Goal: Task Accomplishment & Management: Manage account settings

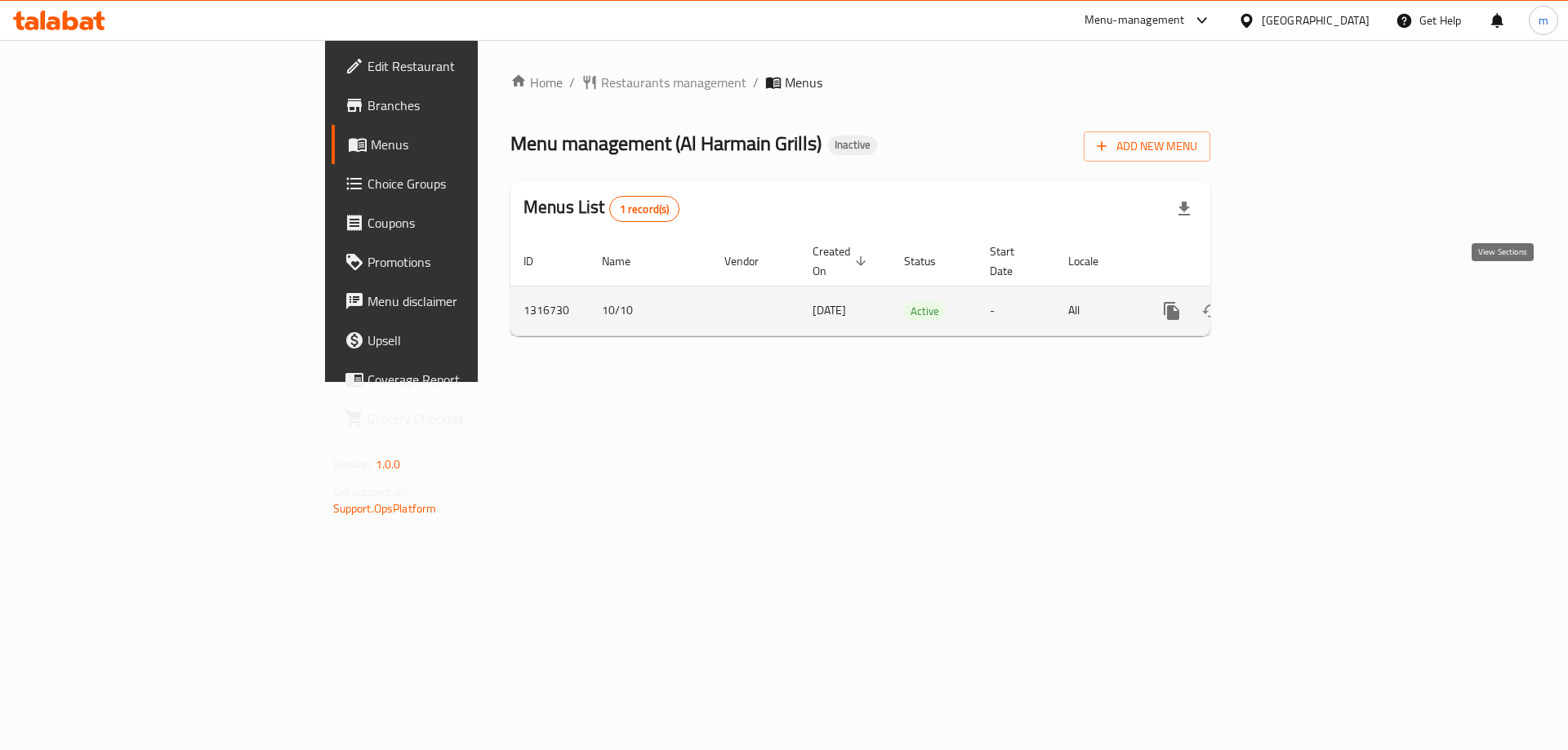
click at [1299, 301] on icon "enhanced table" at bounding box center [1289, 310] width 19 height 19
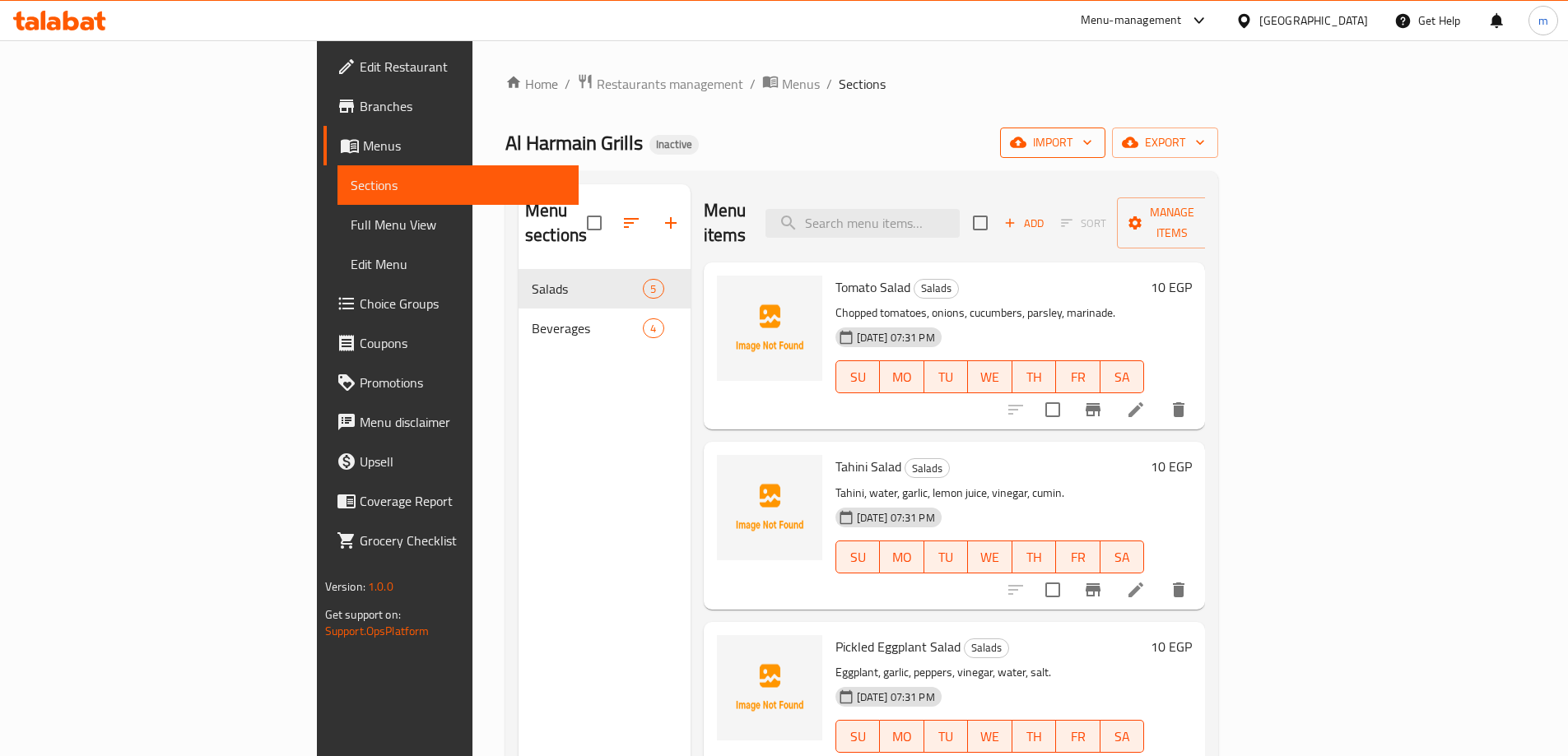
click at [1105, 154] on button "import" at bounding box center [1052, 143] width 105 height 30
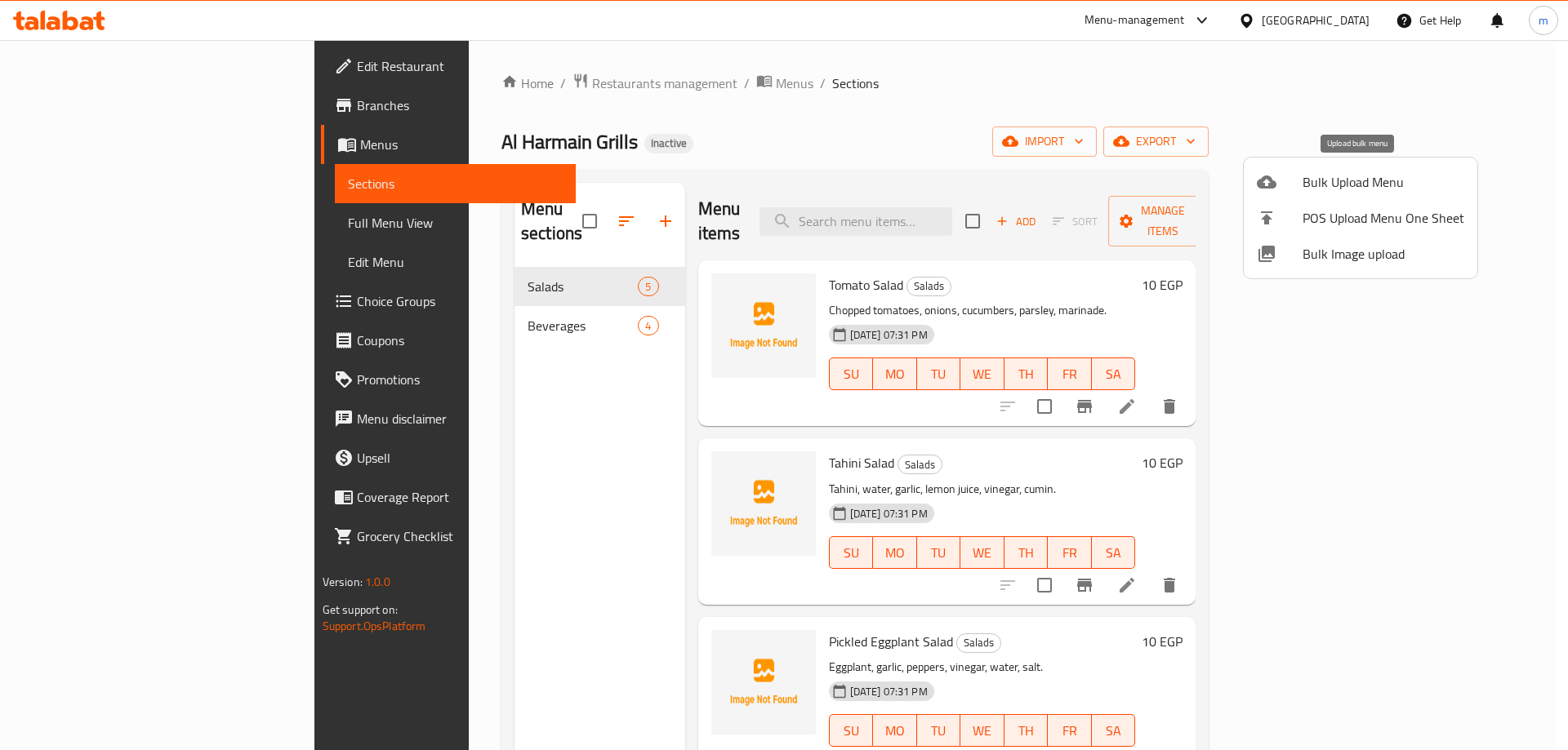
click at [1324, 180] on span "Bulk Upload Menu" at bounding box center [1384, 182] width 162 height 19
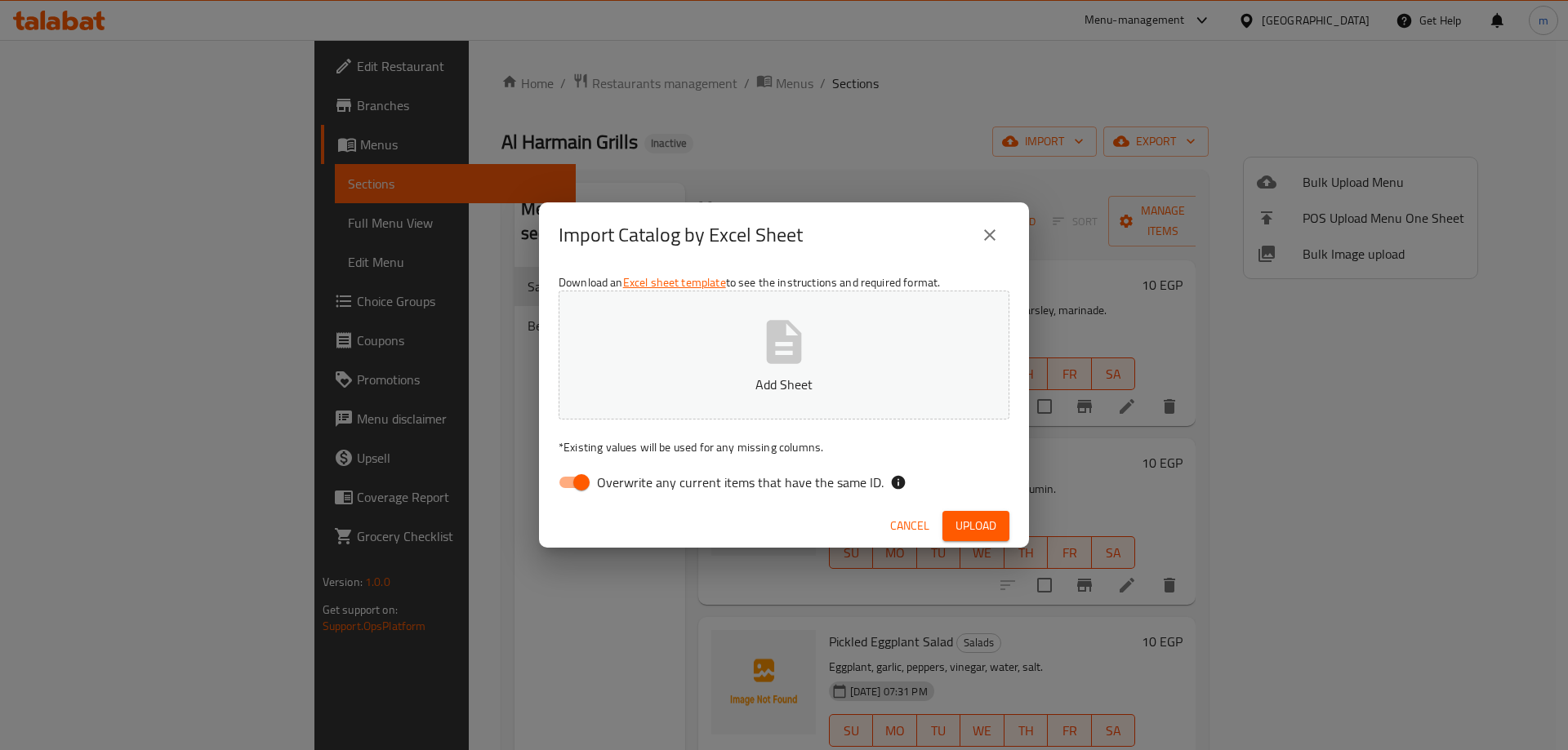
click at [579, 488] on input "Overwrite any current items that have the same ID." at bounding box center [582, 482] width 93 height 31
checkbox input "false"
click at [976, 521] on span "Upload" at bounding box center [976, 526] width 41 height 20
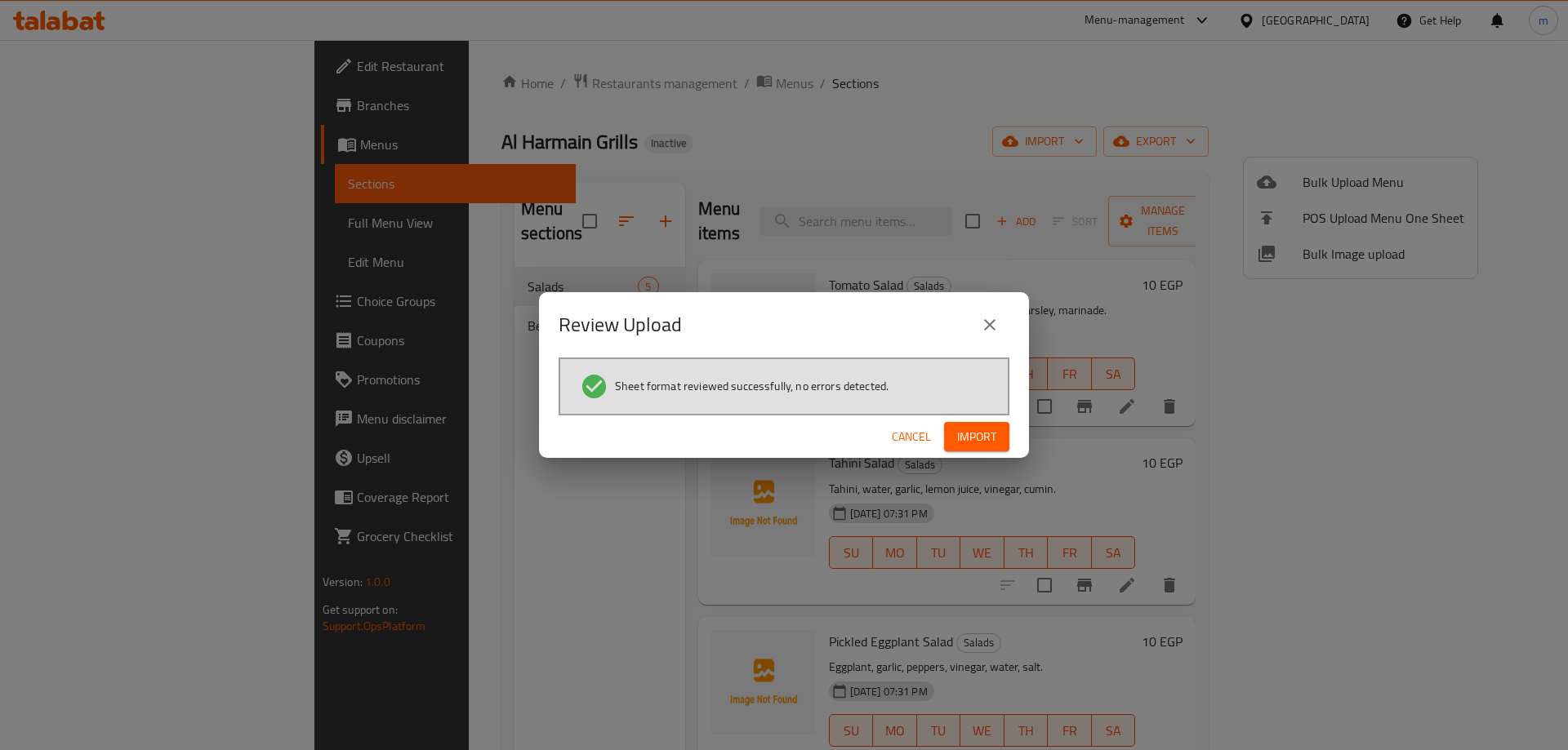
click at [981, 434] on span "Import" at bounding box center [976, 437] width 39 height 20
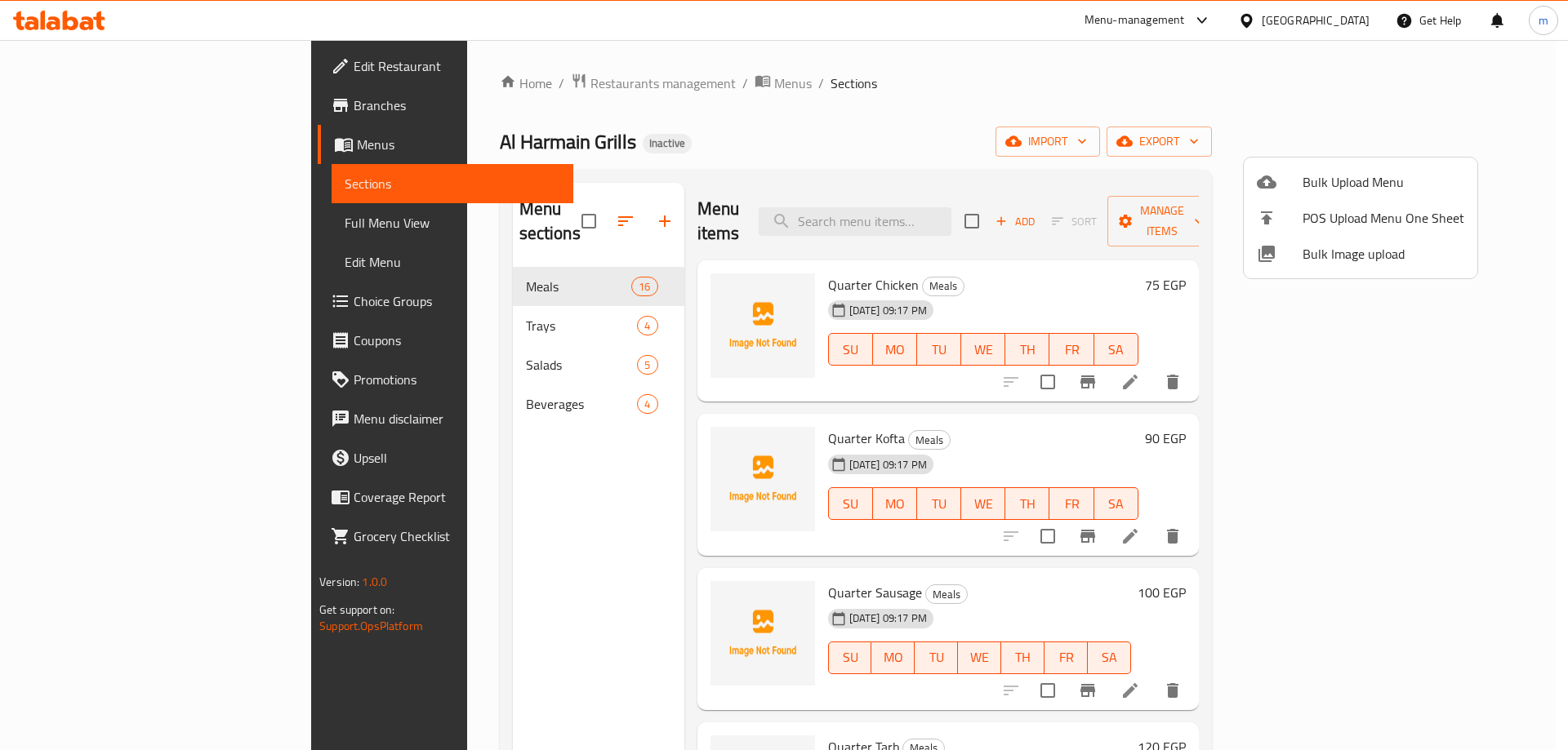
click at [837, 68] on div at bounding box center [784, 375] width 1568 height 750
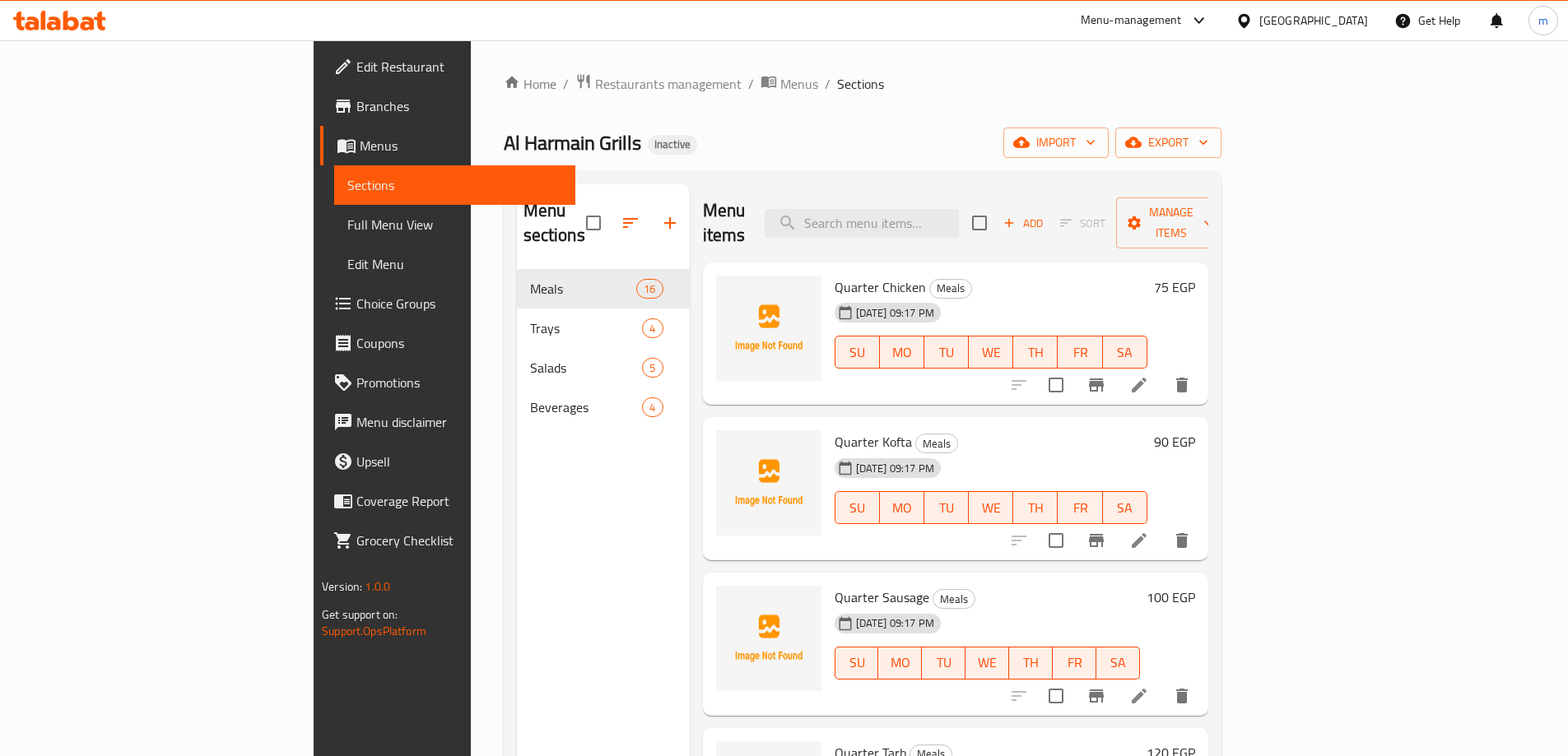
click at [347, 230] on span "Full Menu View" at bounding box center [454, 224] width 215 height 19
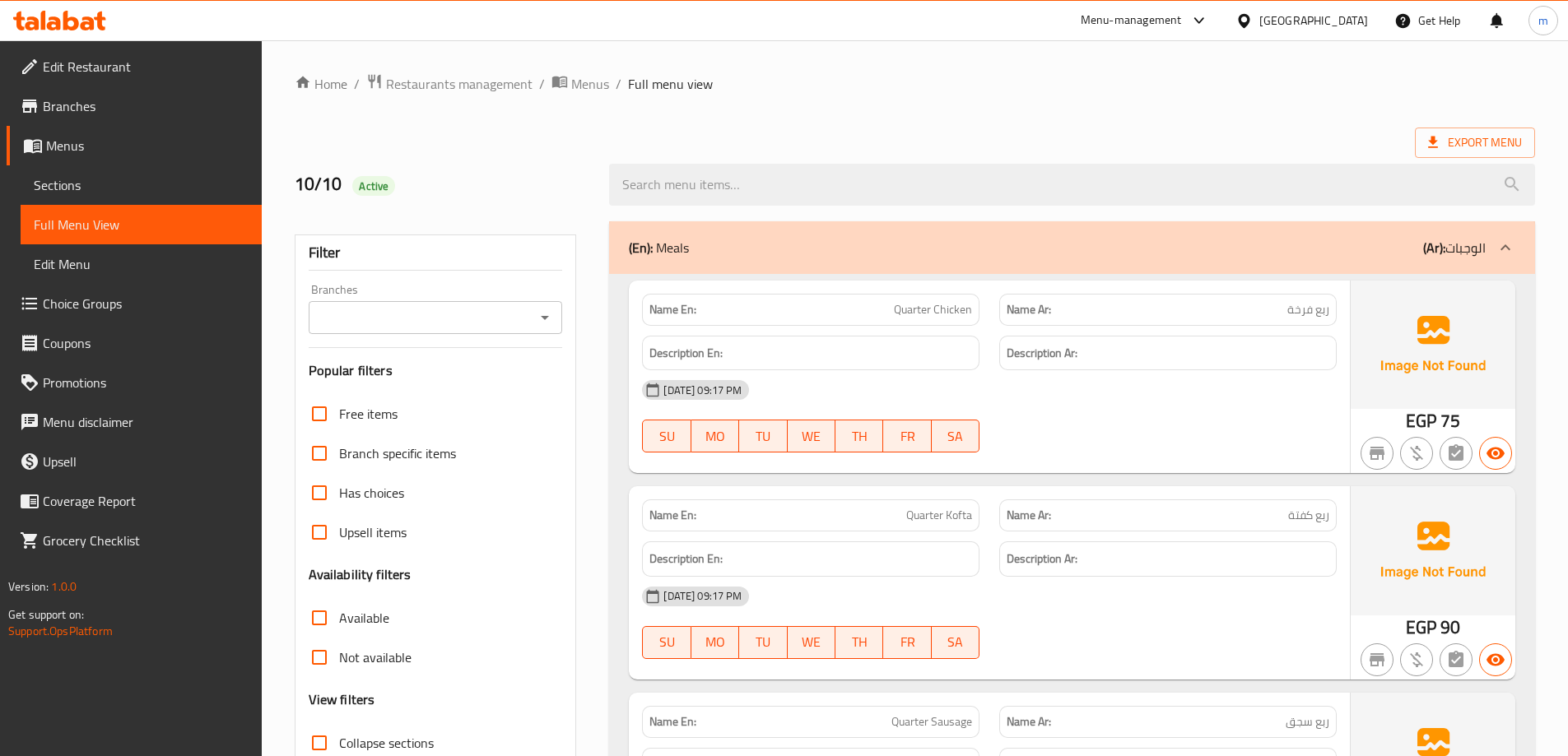
scroll to position [494, 0]
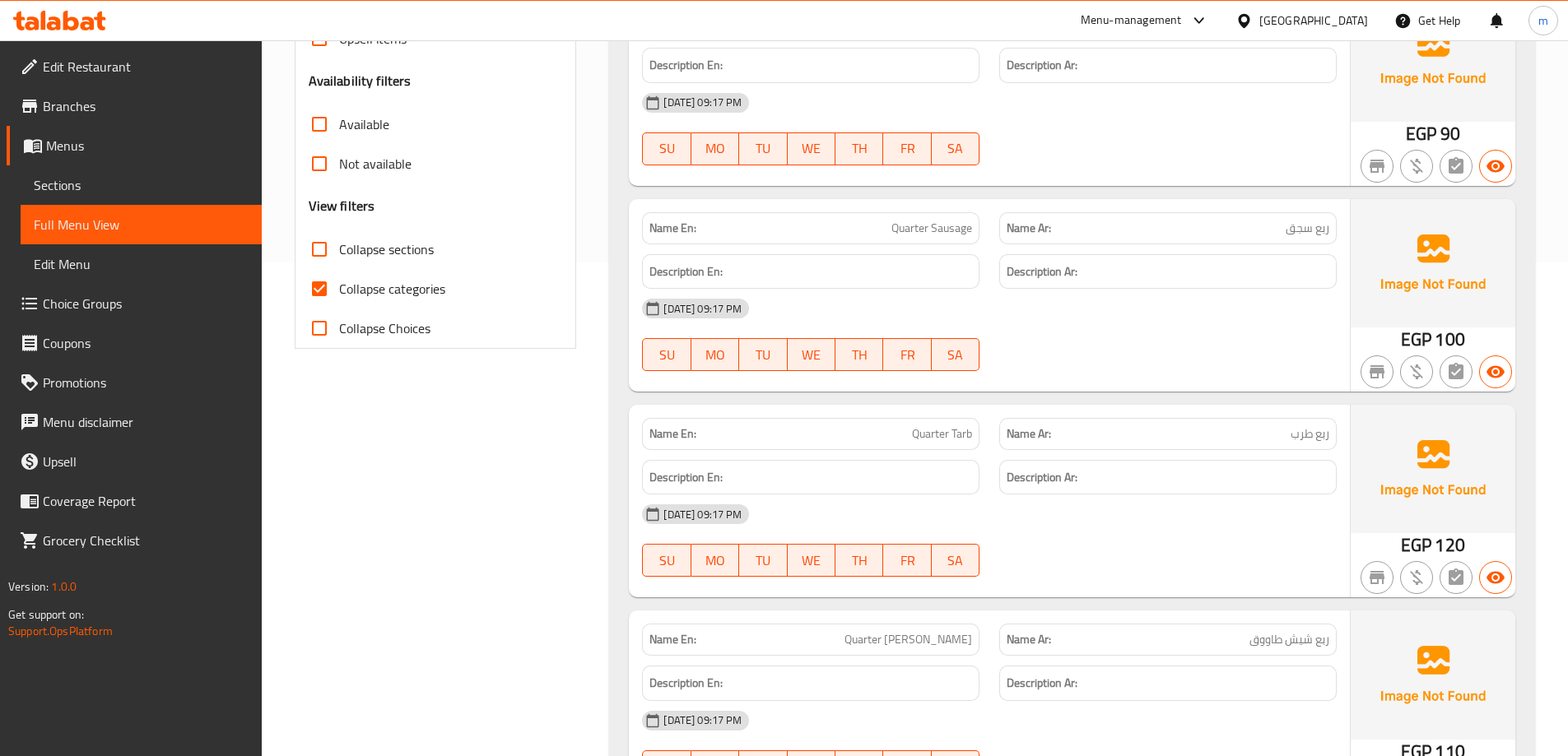
click at [342, 292] on span "Collapse categories" at bounding box center [392, 288] width 106 height 19
click at [339, 292] on input "Collapse categories" at bounding box center [319, 288] width 40 height 40
checkbox input "false"
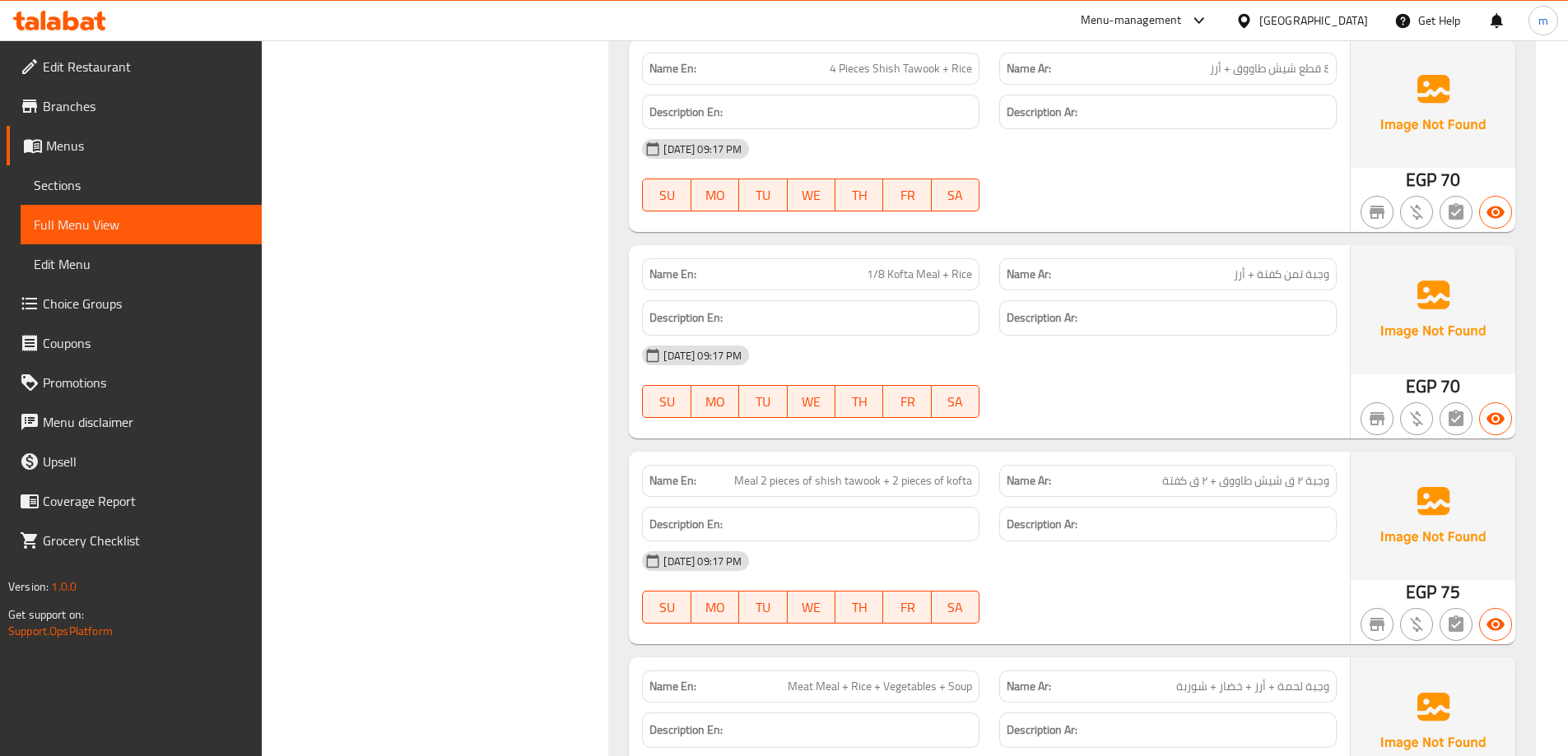
scroll to position [2716, 0]
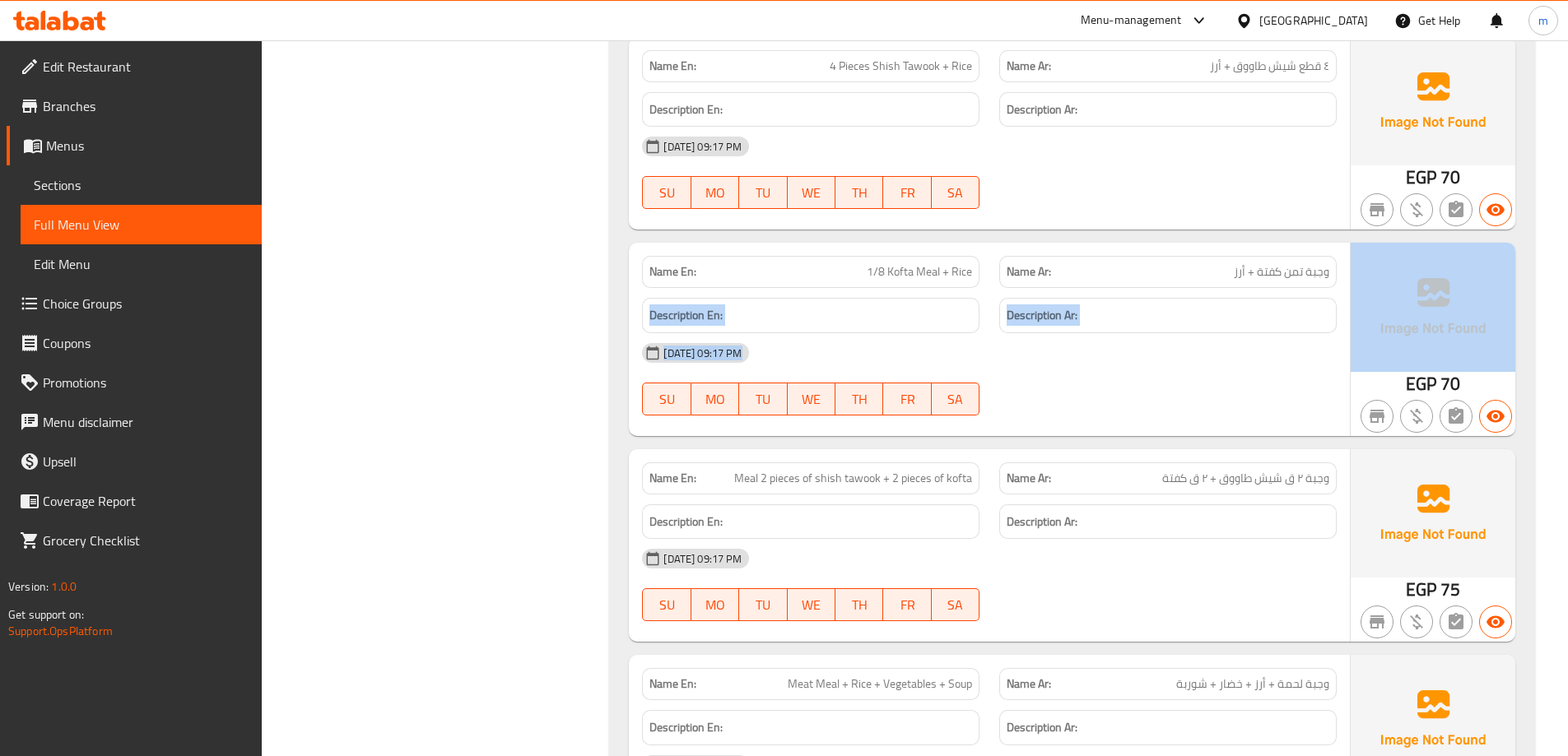
click at [1398, 266] on div "Name En: 1/8 Kofta Meal + Rice Name Ar: وجبة تمن كفتة + أرز Description En: Des…" at bounding box center [1073, 339] width 887 height 193
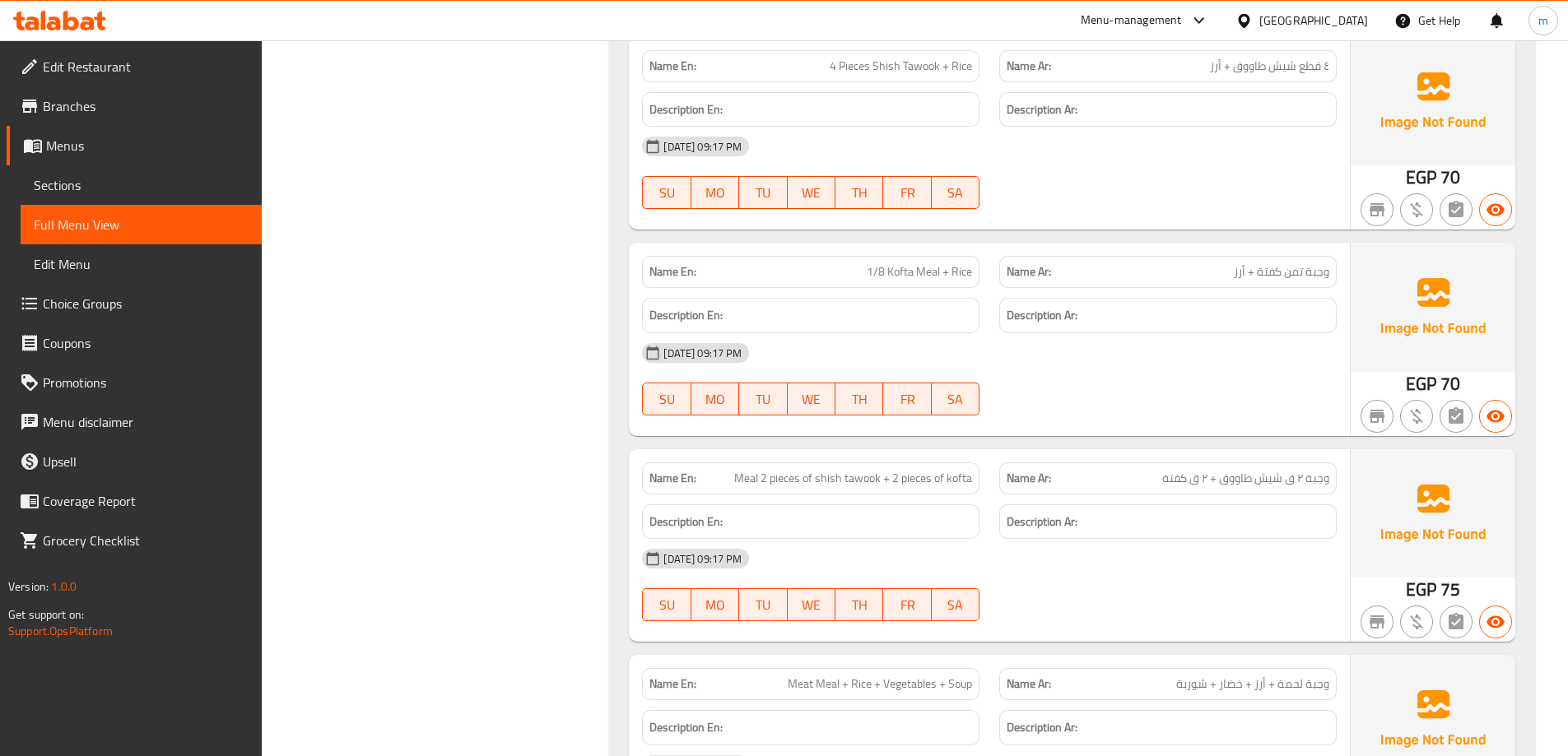
click at [1316, 276] on span "وجبة تمن كفتة + أرز" at bounding box center [1282, 272] width 96 height 18
copy span "وجبة تمن كفتة + أرز"
drag, startPoint x: 1218, startPoint y: 280, endPoint x: 1347, endPoint y: 267, distance: 129.7
click at [1347, 267] on div "Name En: 1/8 Kofta Meal + Rice Name Ar: وجبة تمن كفتة + أرز Description En: Des…" at bounding box center [989, 339] width 721 height 193
click at [79, 177] on span "Sections" at bounding box center [140, 184] width 215 height 19
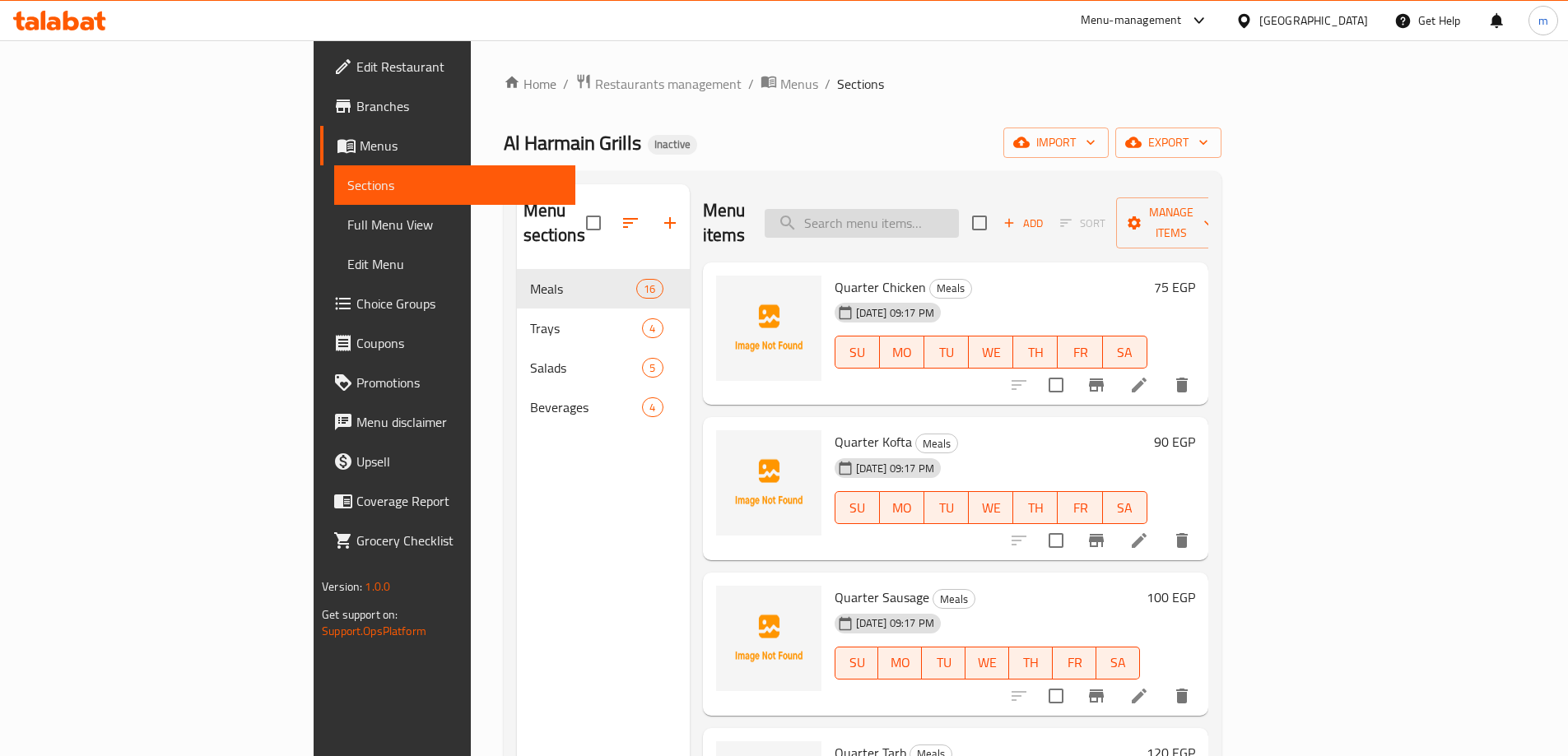
click at [959, 209] on input "search" at bounding box center [861, 224] width 194 height 29
paste input "وجبة تمن كفتة + أرز"
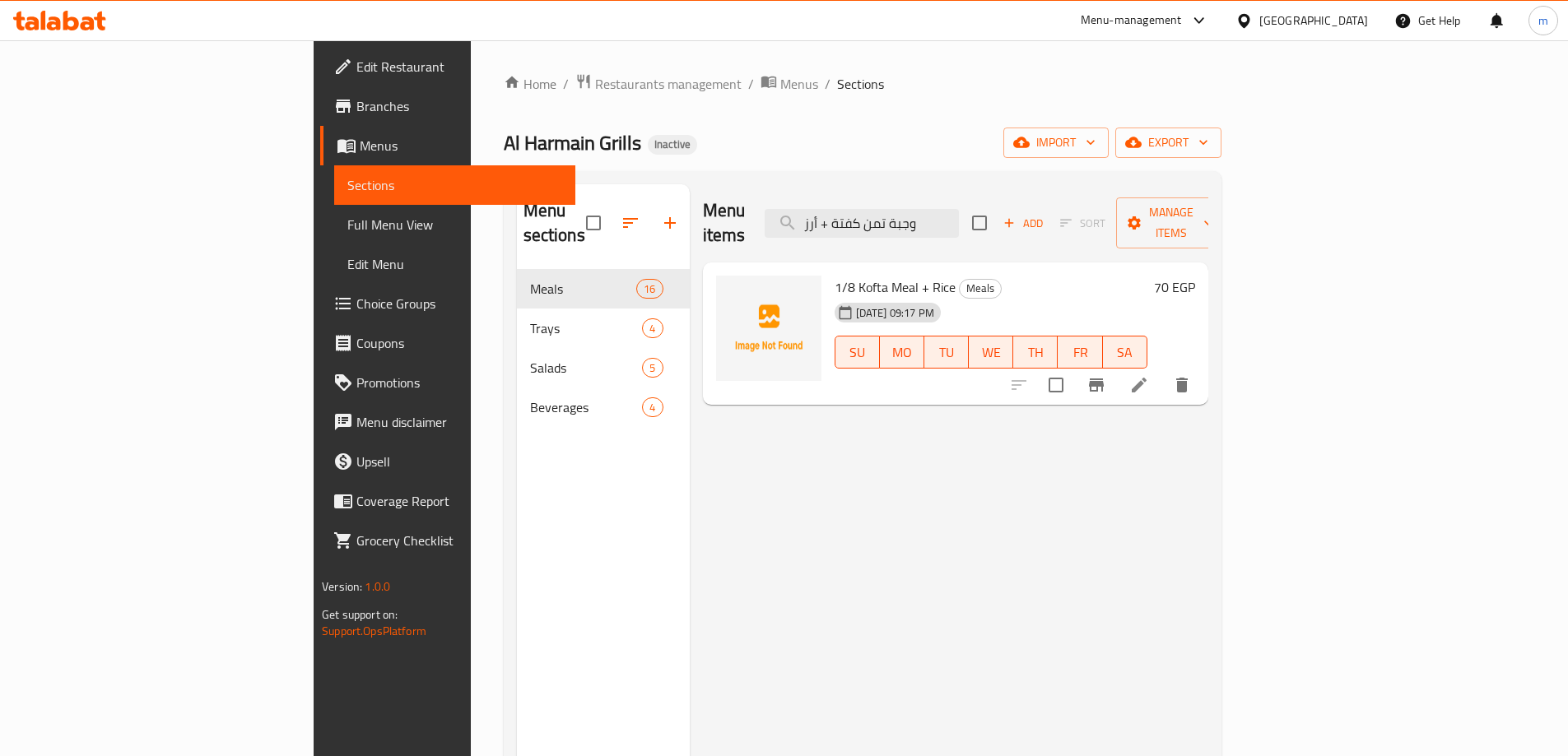
type input "وجبة تمن كفتة + أرز"
click at [1163, 370] on li at bounding box center [1139, 384] width 46 height 29
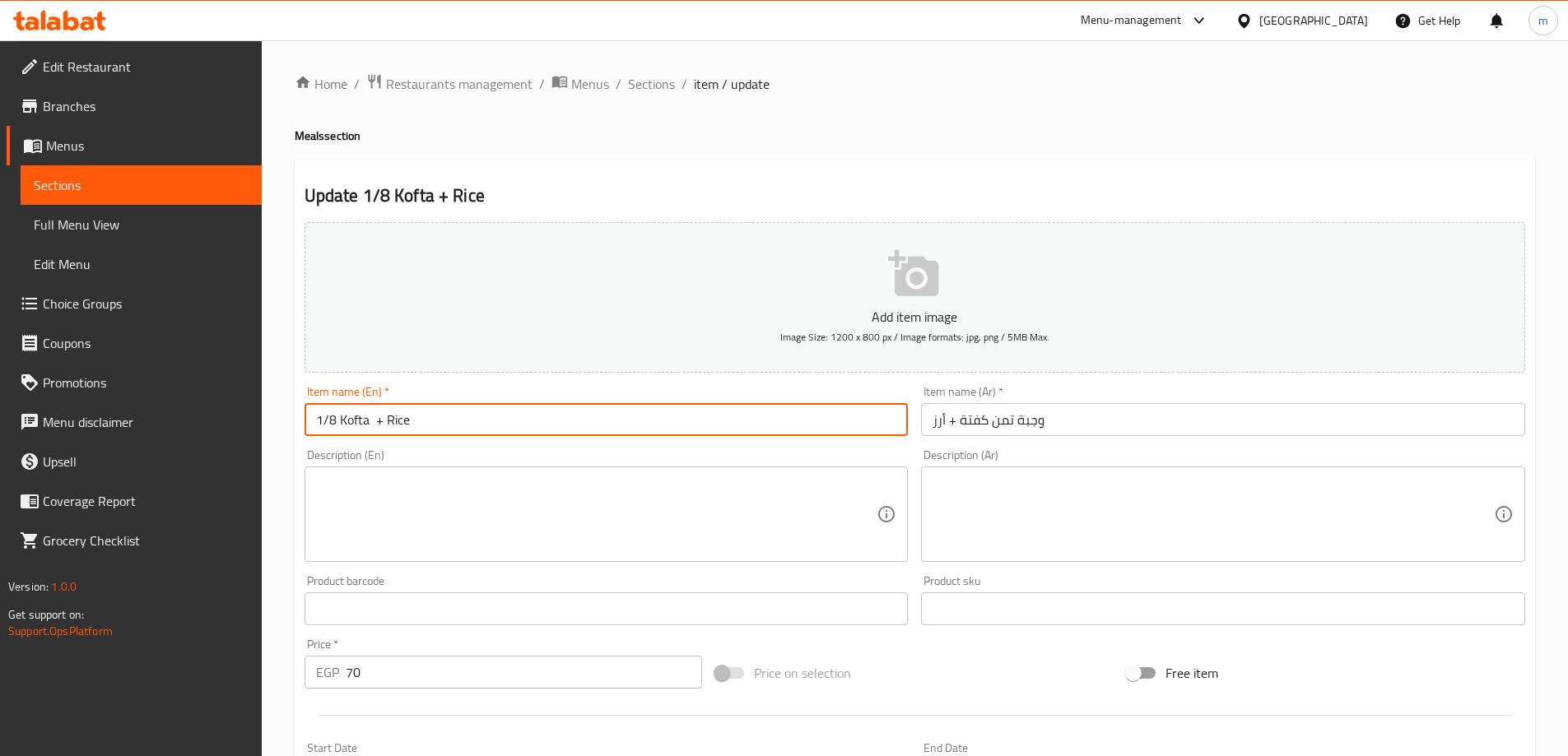
drag, startPoint x: 400, startPoint y: 420, endPoint x: 373, endPoint y: 427, distance: 27.9
click at [373, 427] on input "1/8 Kofta + Rice" at bounding box center [607, 420] width 604 height 33
click at [307, 423] on input "1/8 Kofta + Rice" at bounding box center [607, 420] width 604 height 33
paste input "Meal"
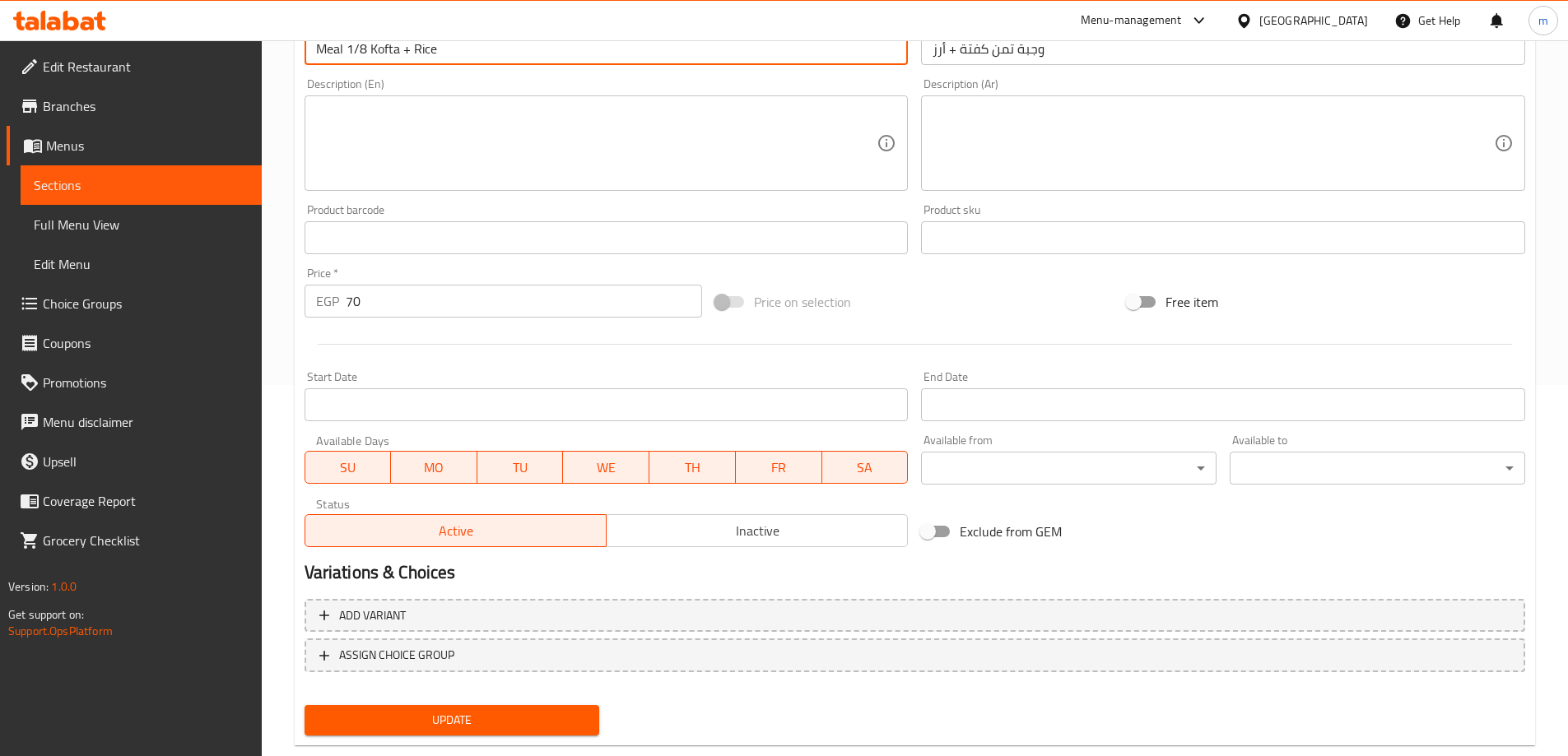
scroll to position [406, 0]
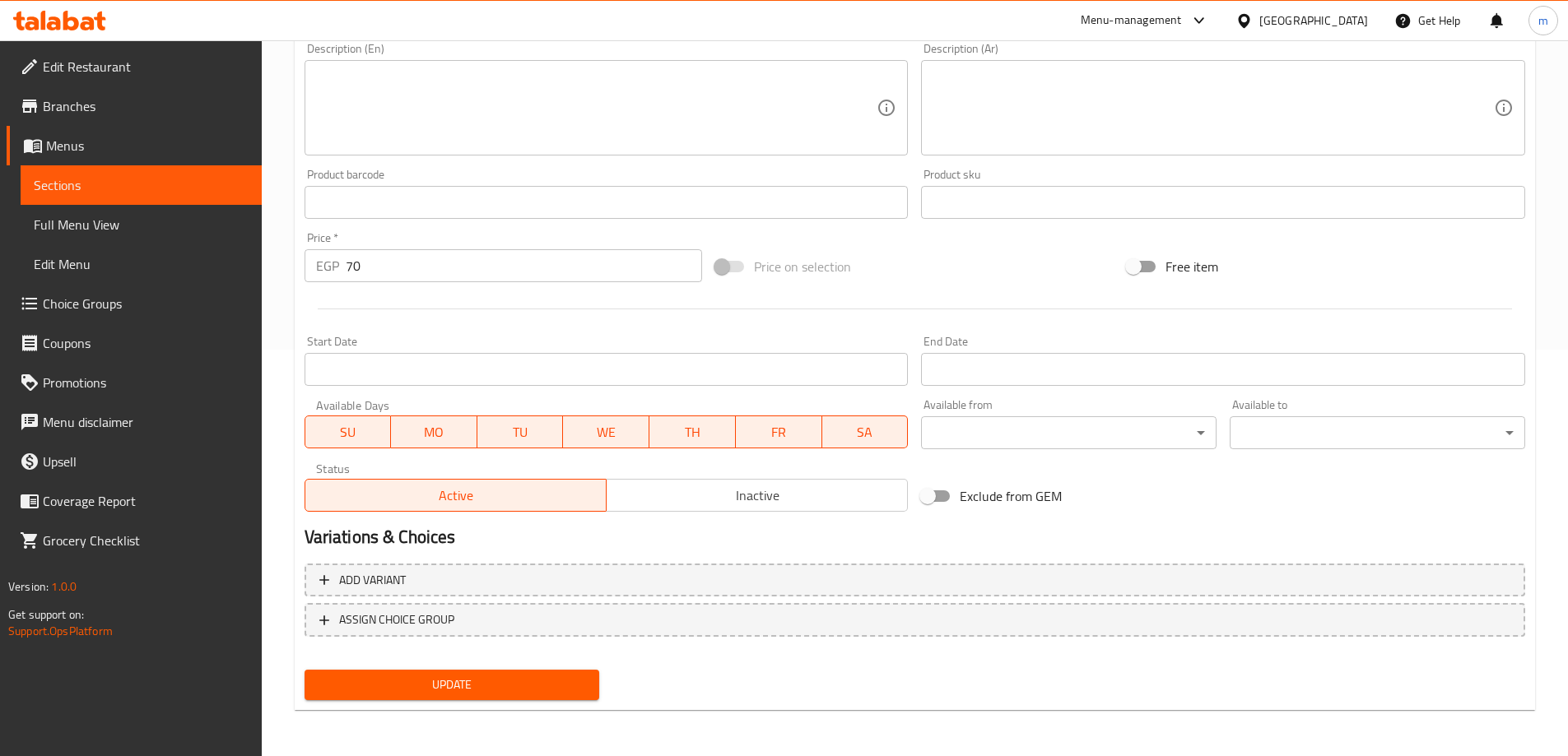
type input "Meal 1/8 Kofta + Rice"
click at [462, 688] on span "Update" at bounding box center [453, 685] width 269 height 20
click at [112, 228] on span "Full Menu View" at bounding box center [140, 224] width 215 height 19
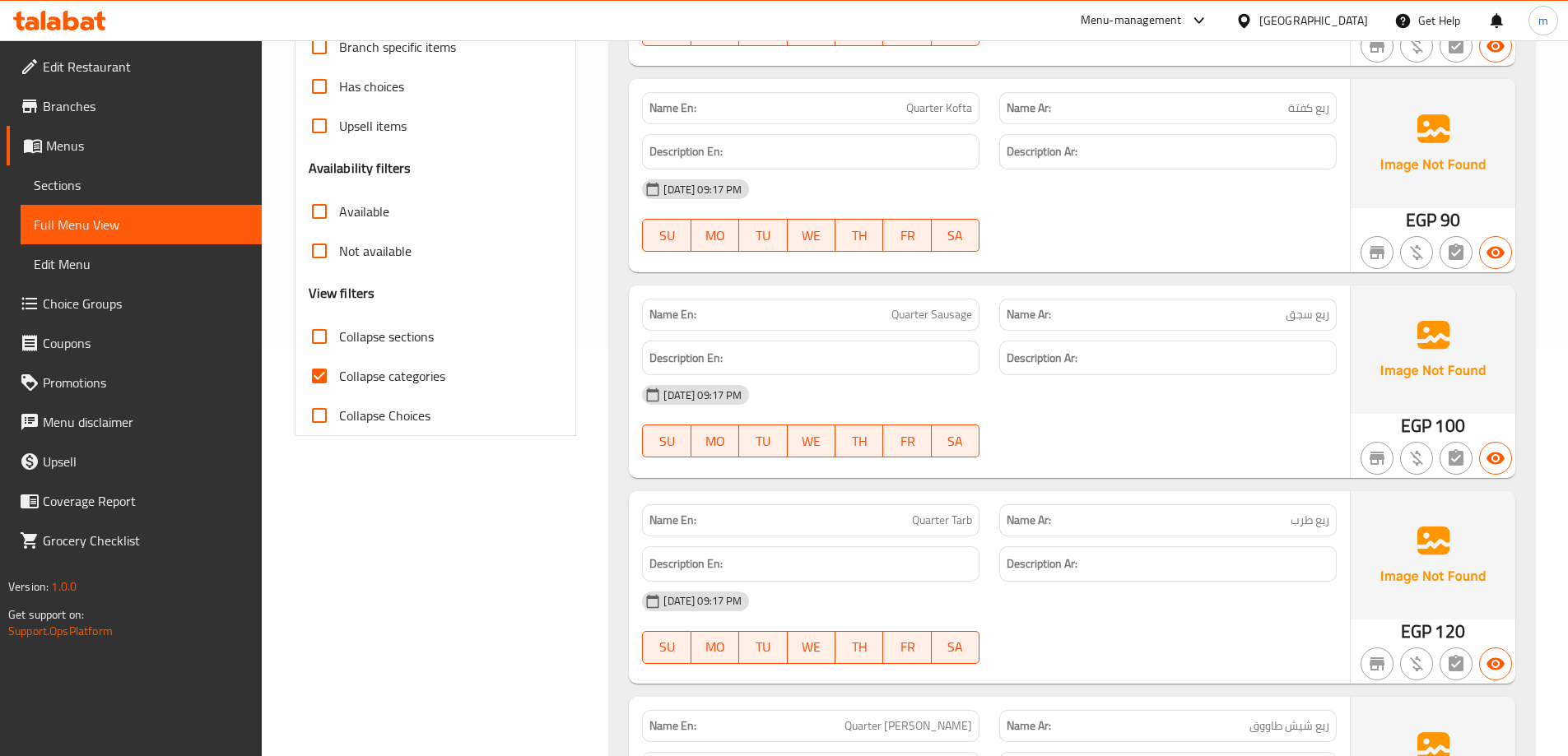
click at [318, 380] on input "Collapse categories" at bounding box center [319, 376] width 40 height 40
checkbox input "false"
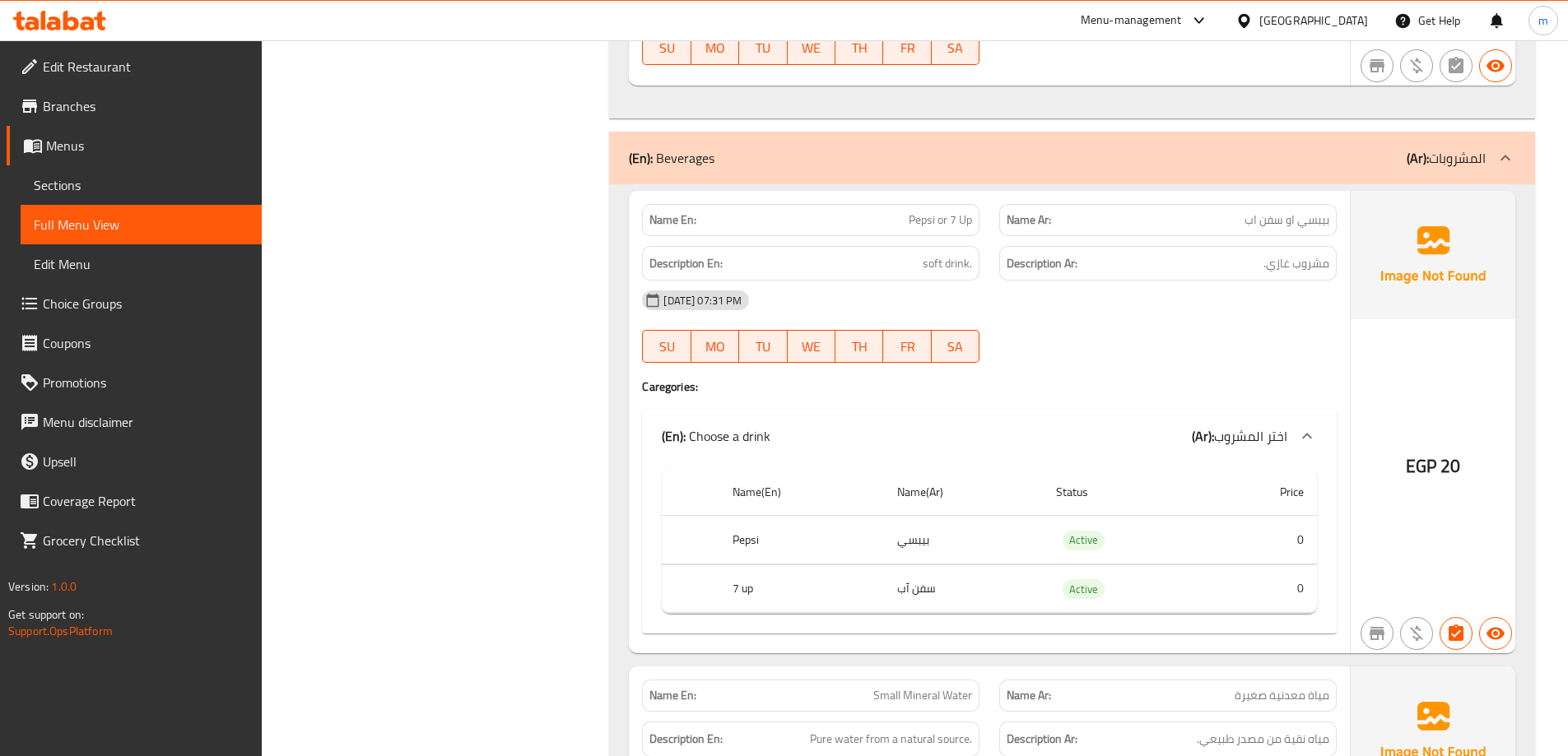
scroll to position [6086, 0]
